Goal: Communication & Community: Ask a question

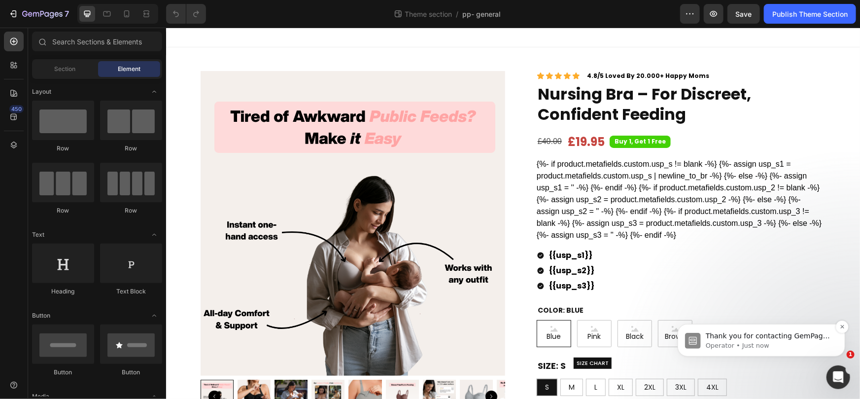
click at [812, 344] on p "Operator • Just now" at bounding box center [768, 345] width 127 height 9
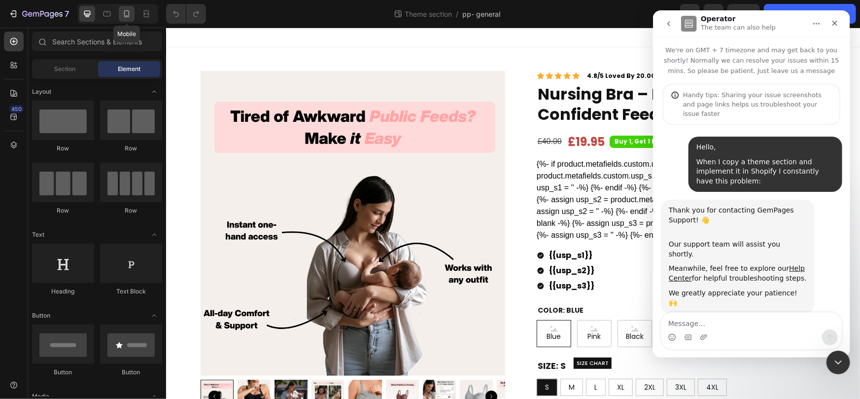
click at [128, 18] on icon at bounding box center [127, 14] width 10 height 10
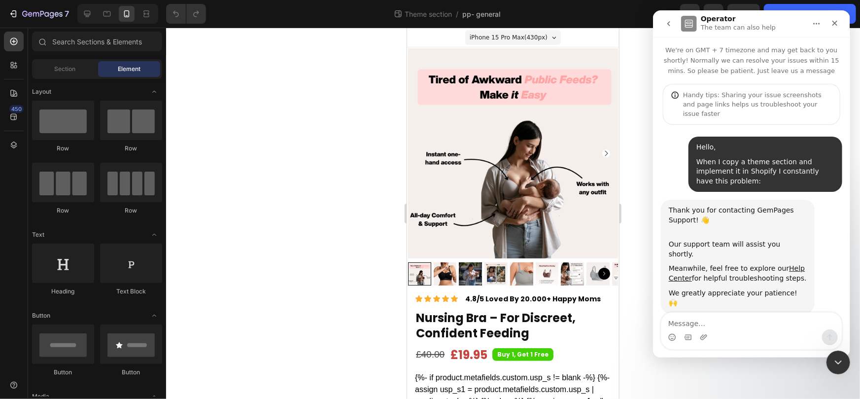
click at [727, 330] on div "Intercom messenger" at bounding box center [751, 337] width 180 height 16
click at [711, 322] on textarea "Message…" at bounding box center [751, 320] width 180 height 17
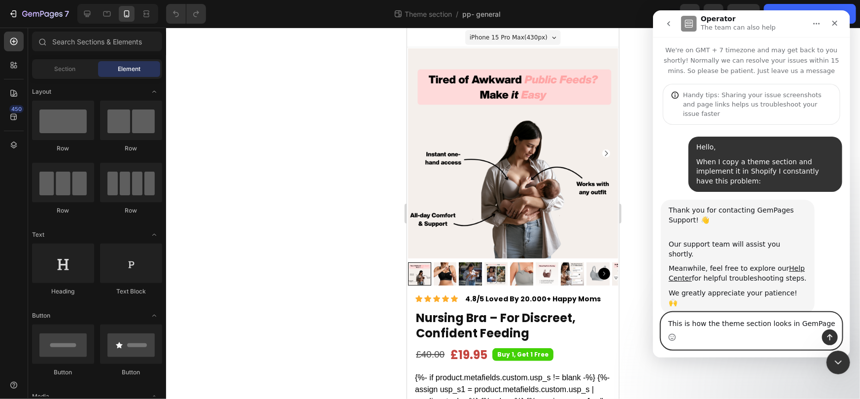
type textarea "This is how the theme section looks in GemPage:"
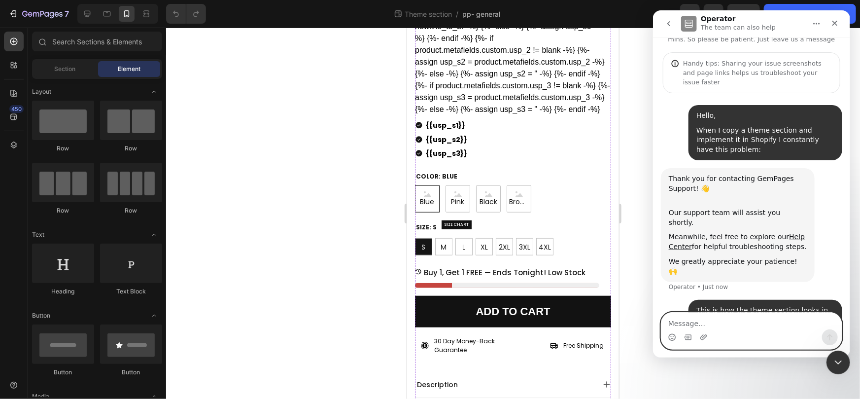
scroll to position [378, 0]
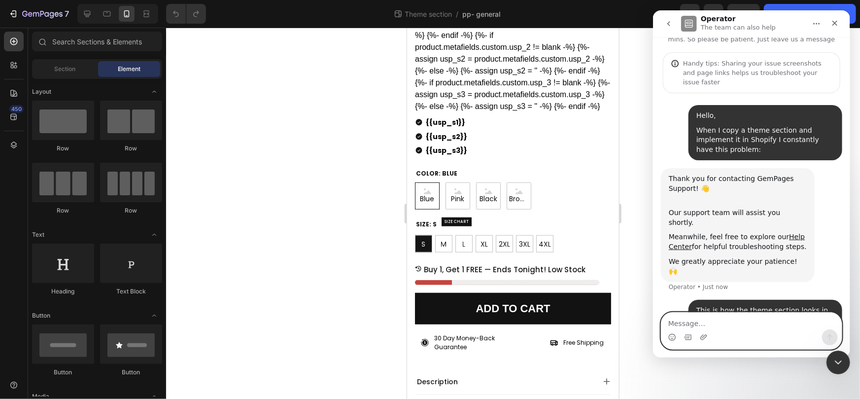
click at [713, 323] on textarea "Message…" at bounding box center [751, 320] width 180 height 17
paste textarea "E"
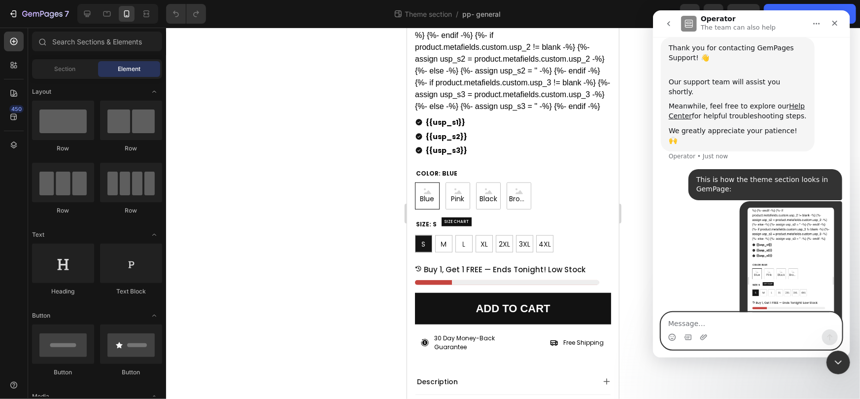
scroll to position [176, 0]
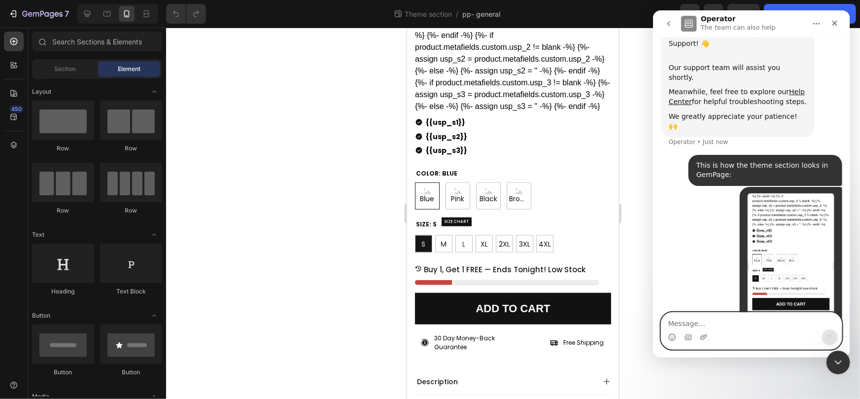
type textarea "E"
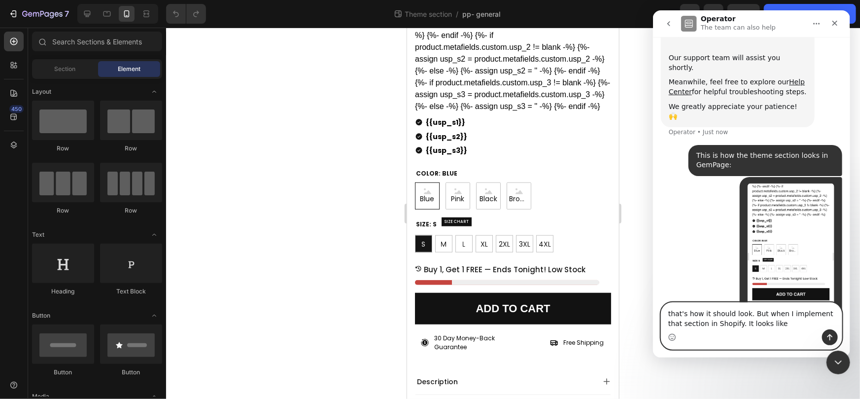
type textarea "that's how it should look. But when I implement that section in Shopify. It loo…"
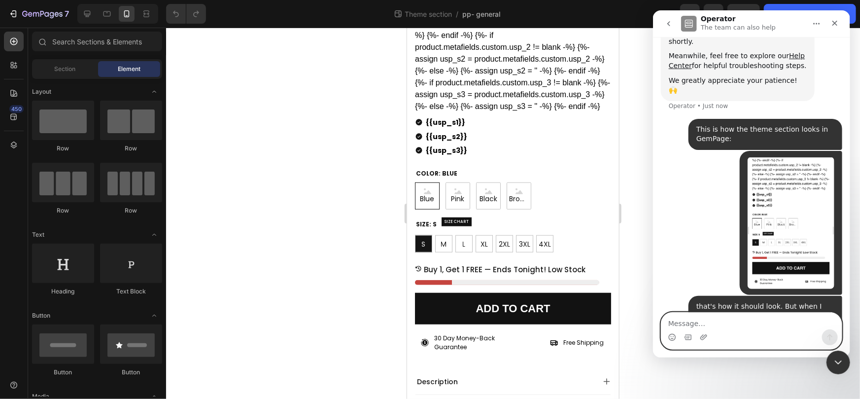
scroll to position [218, 0]
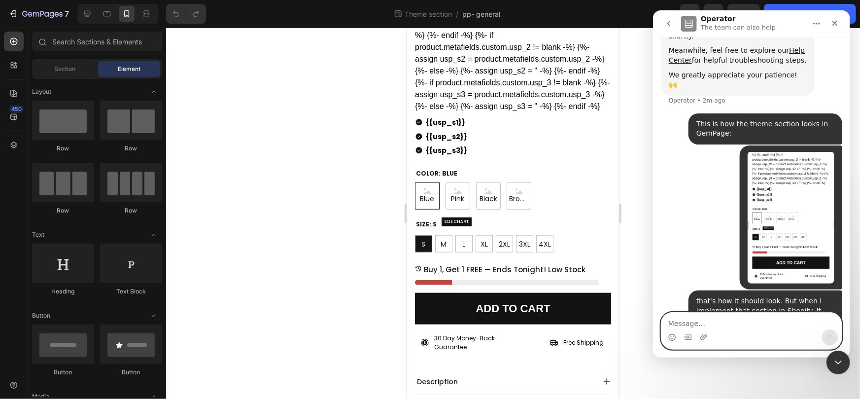
paste textarea "A"
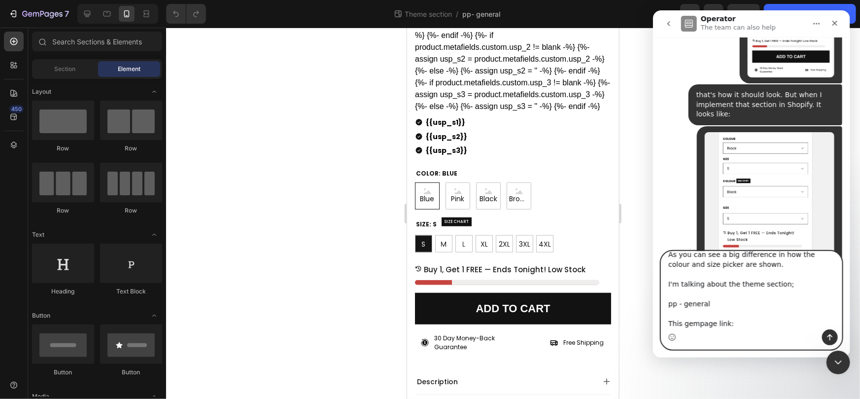
scroll to position [35, 0]
click at [706, 310] on textarea "As you can see a big difference in how the colour and size picker are shown. I'…" at bounding box center [751, 290] width 180 height 78
paste textarea "[URL][DOMAIN_NAME][DOMAIN_NAME]"
type textarea "As you can see a big difference in how the colour and size picker are shown. I'…"
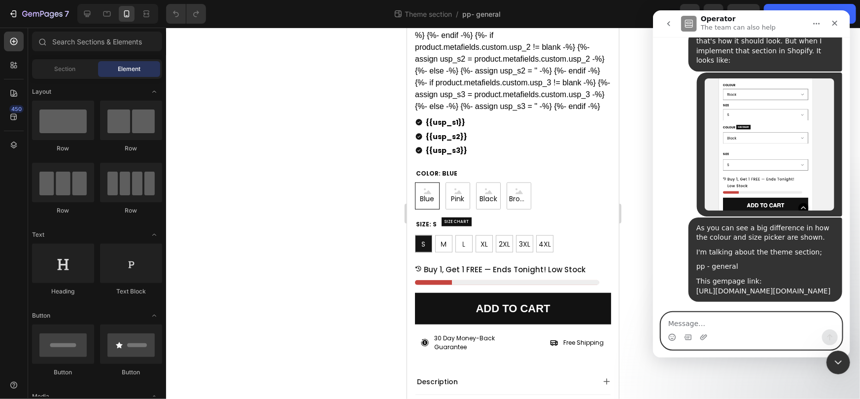
scroll to position [497, 0]
click at [639, 103] on div at bounding box center [513, 213] width 694 height 371
click at [737, 322] on textarea "Message…" at bounding box center [751, 320] width 180 height 17
type textarea "Thank you very much in advanc"
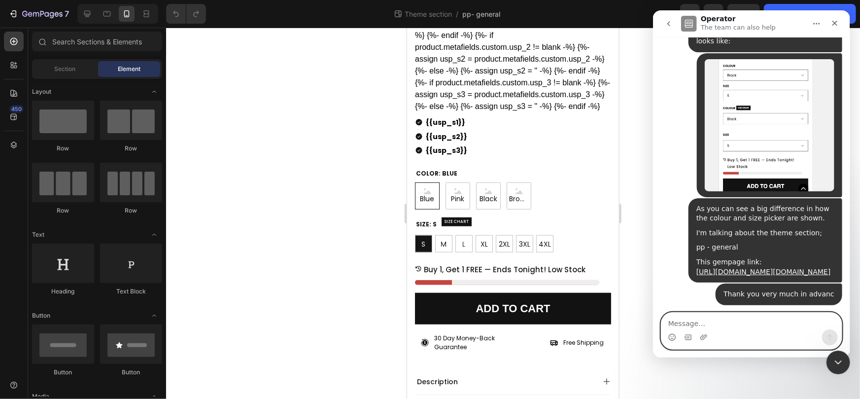
scroll to position [520, 0]
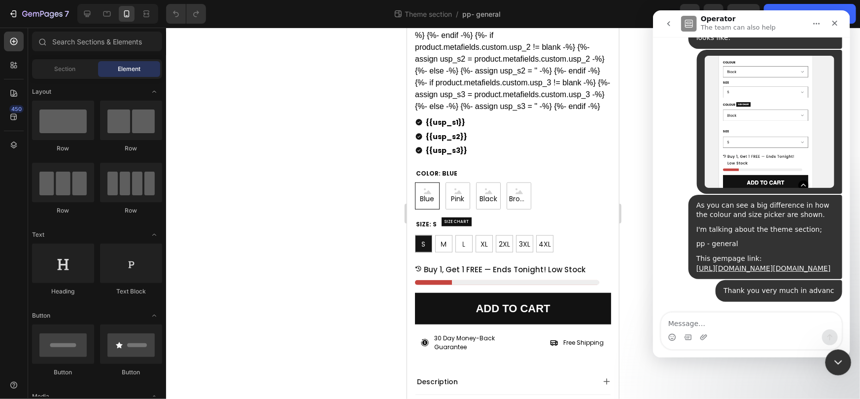
click at [840, 363] on icon "Close Intercom Messenger" at bounding box center [837, 361] width 12 height 12
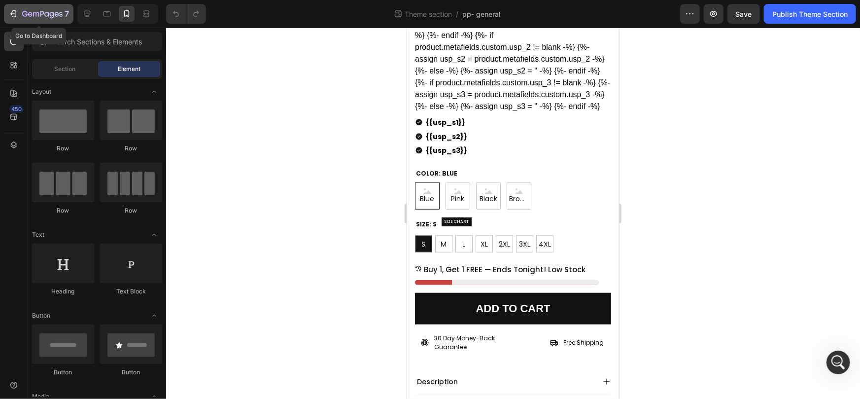
click at [16, 15] on icon "button" at bounding box center [14, 13] width 4 height 7
